Goal: Task Accomplishment & Management: Use online tool/utility

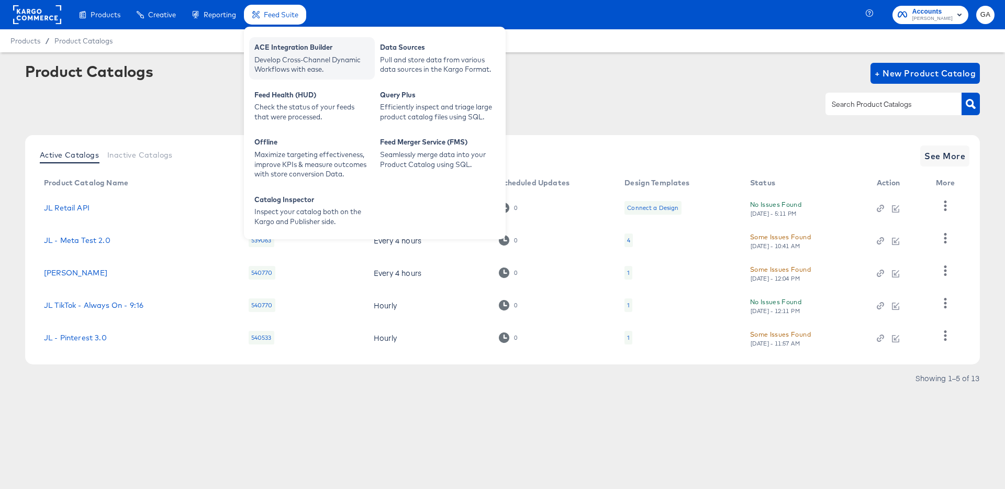
click at [295, 51] on div "ACE Integration Builder" at bounding box center [311, 48] width 115 height 13
click at [288, 50] on div "ACE Integration Builder" at bounding box center [311, 48] width 115 height 13
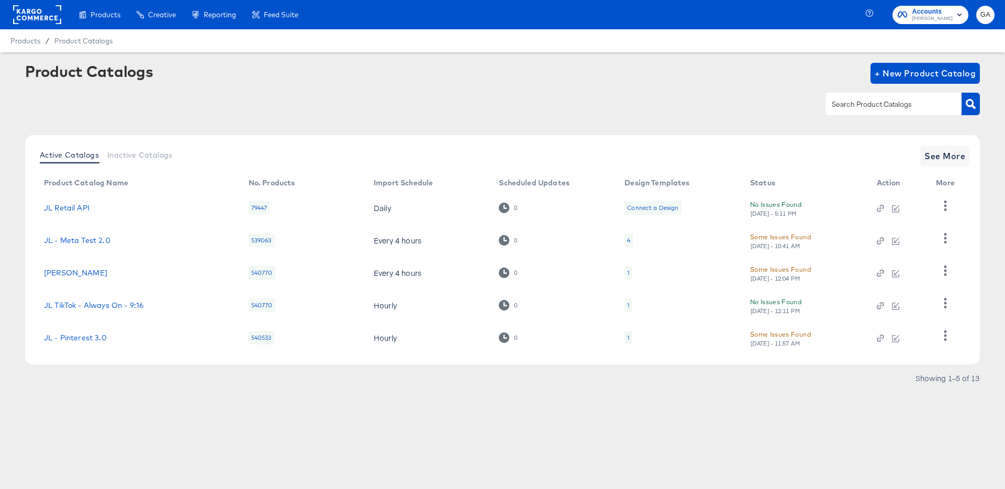
click at [642, 82] on div "Product Catalogs + New Product Catalog" at bounding box center [502, 73] width 954 height 21
click at [68, 207] on link "JL Retail API" at bounding box center [67, 208] width 46 height 8
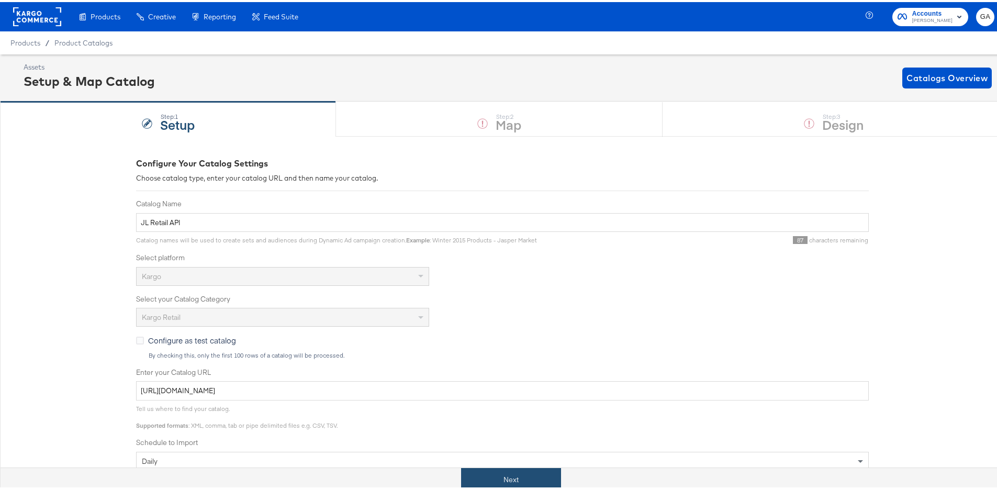
click at [522, 480] on button "Next" at bounding box center [511, 478] width 100 height 24
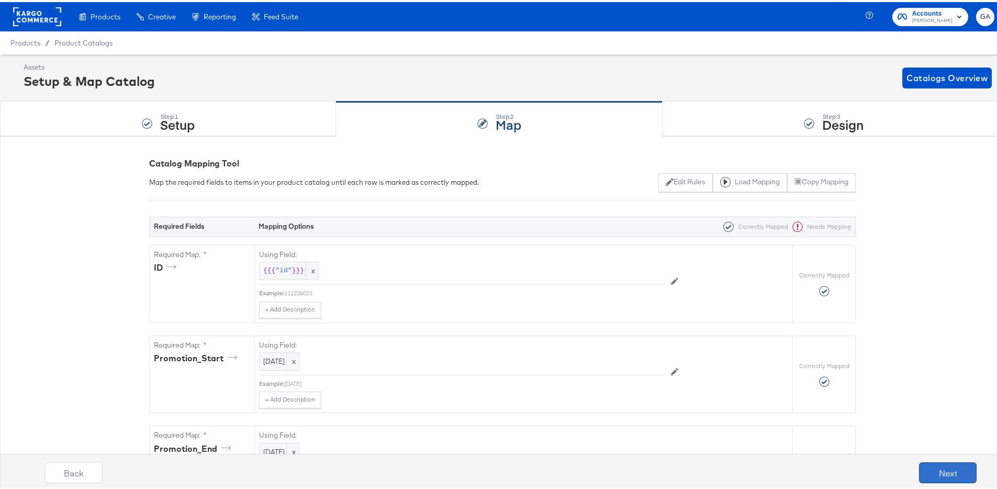
click at [952, 468] on button "Next" at bounding box center [948, 470] width 58 height 21
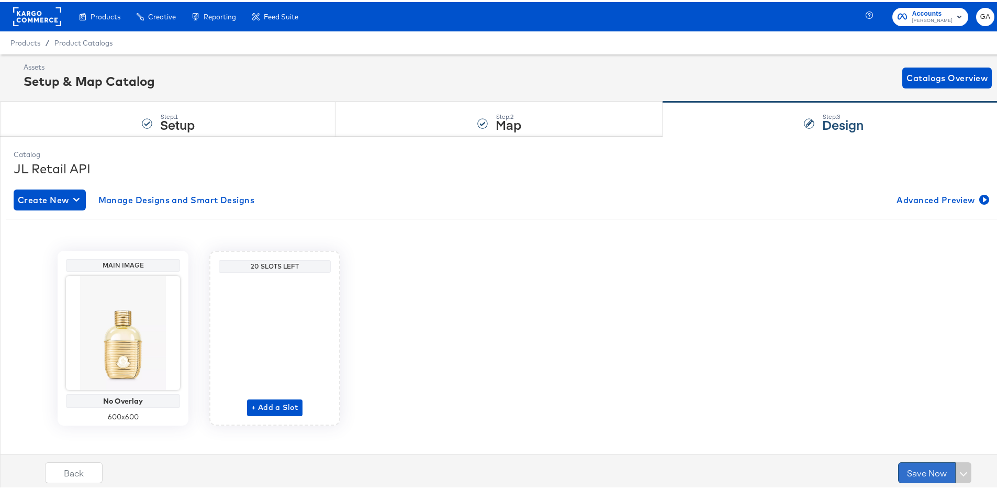
click at [912, 466] on button "Save Now" at bounding box center [927, 470] width 58 height 21
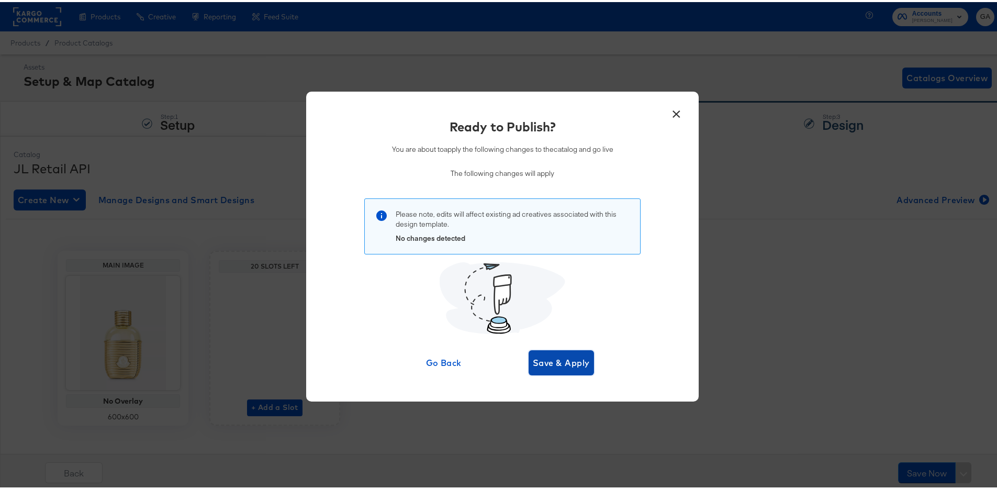
click at [561, 359] on span "Save & Apply" at bounding box center [561, 360] width 57 height 15
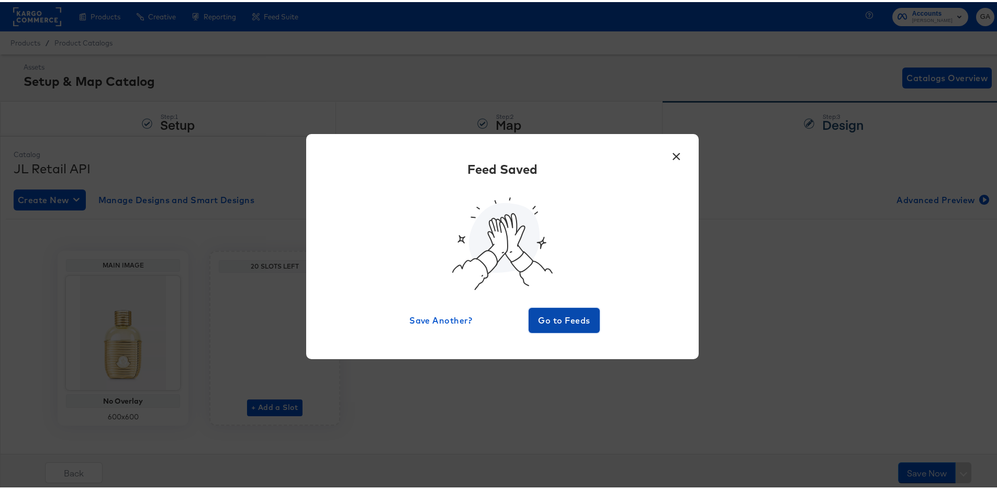
click at [568, 312] on span "Go to Feeds" at bounding box center [564, 318] width 63 height 15
